Goal: Obtain resource: Obtain resource

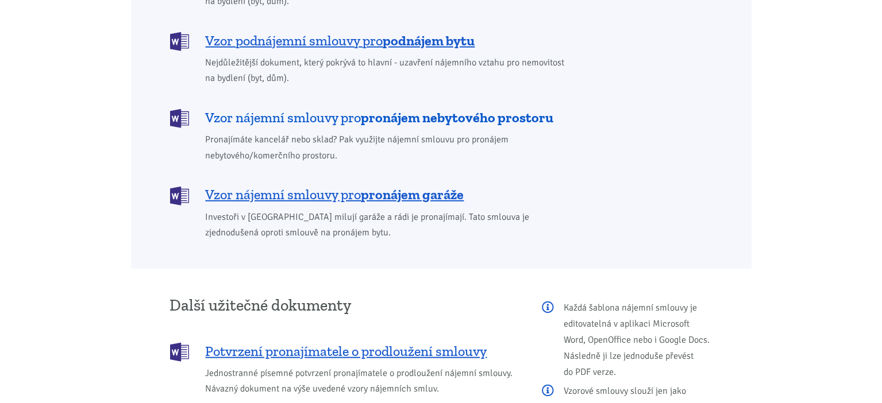
scroll to position [977, 0]
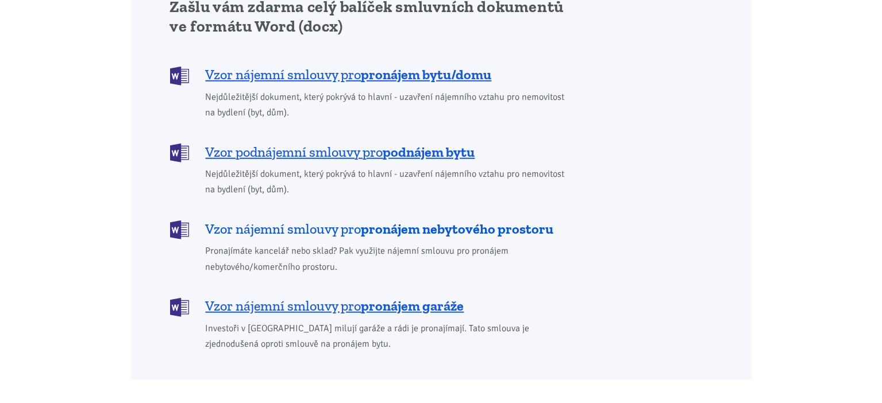
click at [487, 221] on b "pronájem nebytového prostoru" at bounding box center [457, 229] width 192 height 17
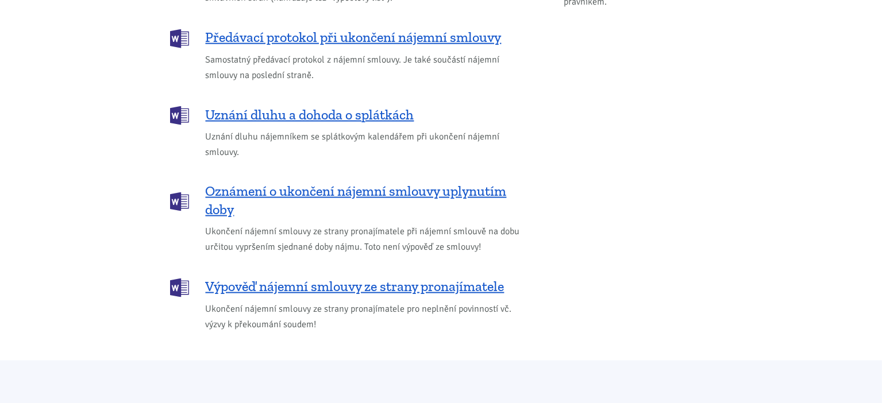
scroll to position [1574, 0]
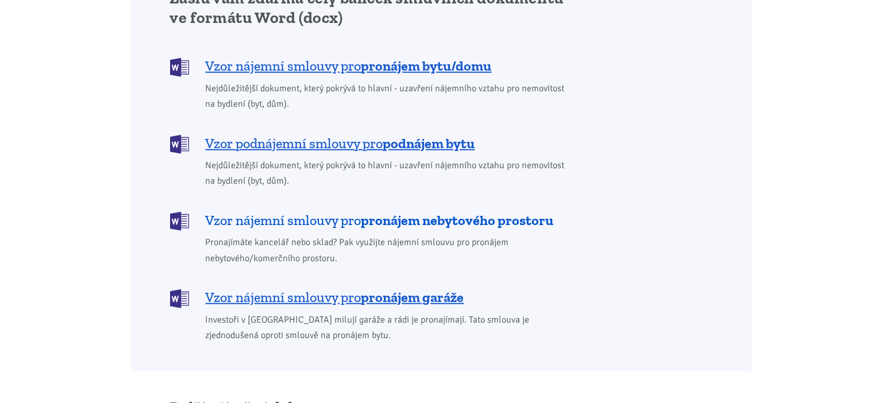
scroll to position [977, 0]
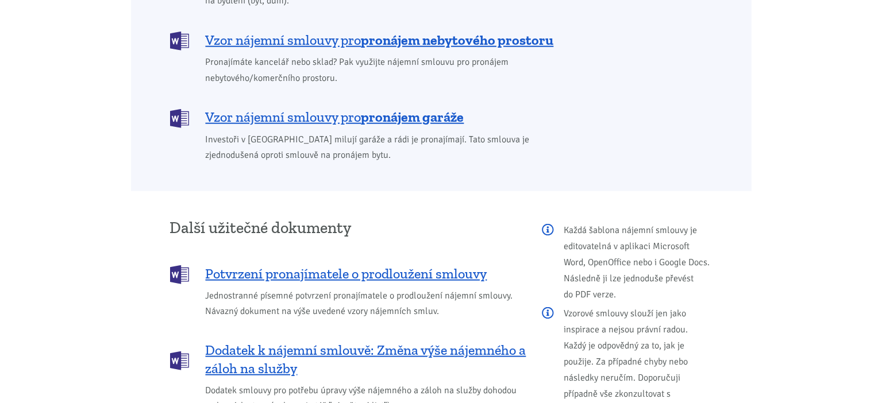
scroll to position [1207, 0]
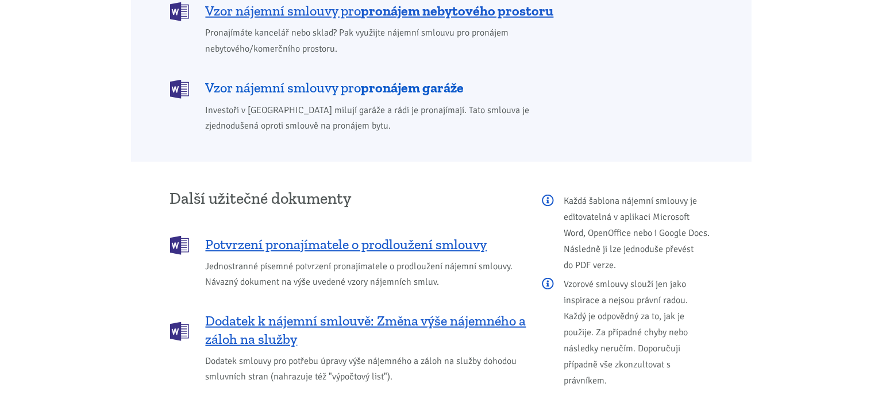
scroll to position [1207, 0]
